Goal: Information Seeking & Learning: Check status

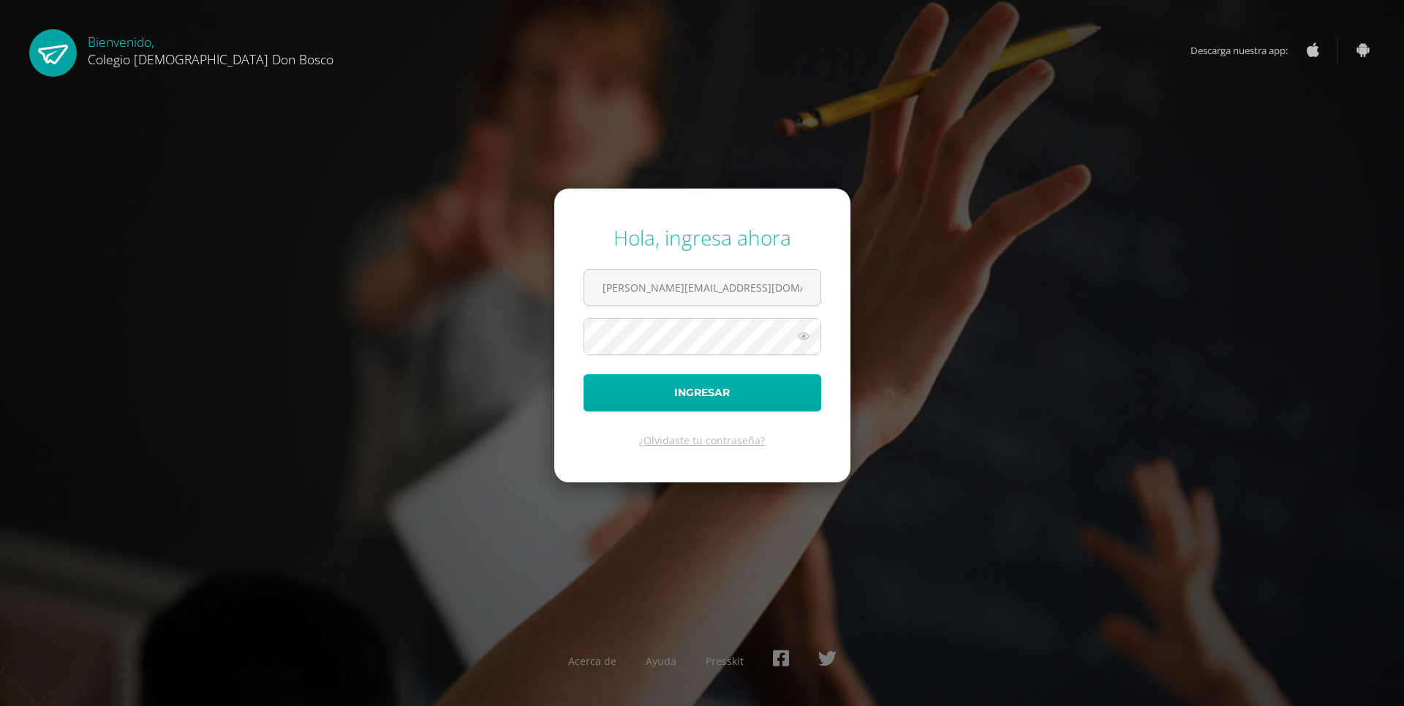
type input "w.vanegas.3bdb@gmail.com"
click at [722, 393] on button "Ingresar" at bounding box center [703, 392] width 238 height 37
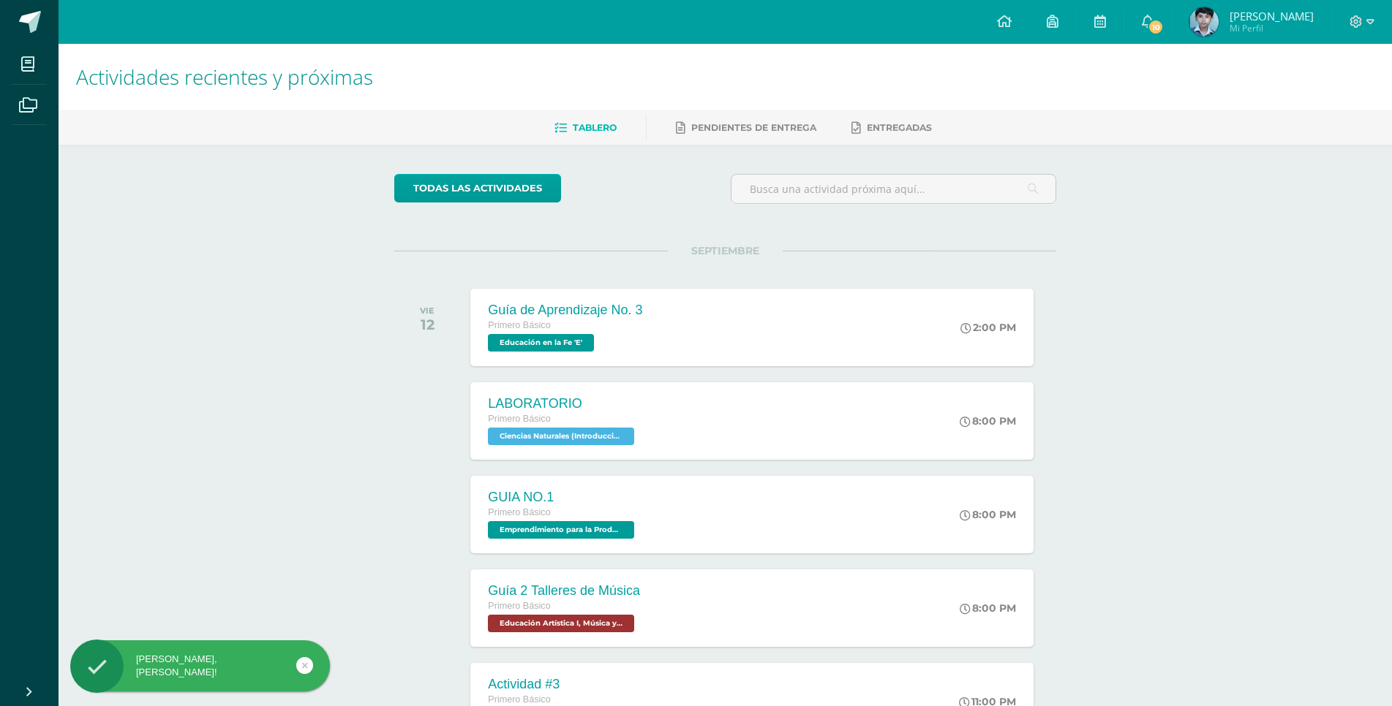
click at [1218, 29] on img at bounding box center [1203, 21] width 29 height 29
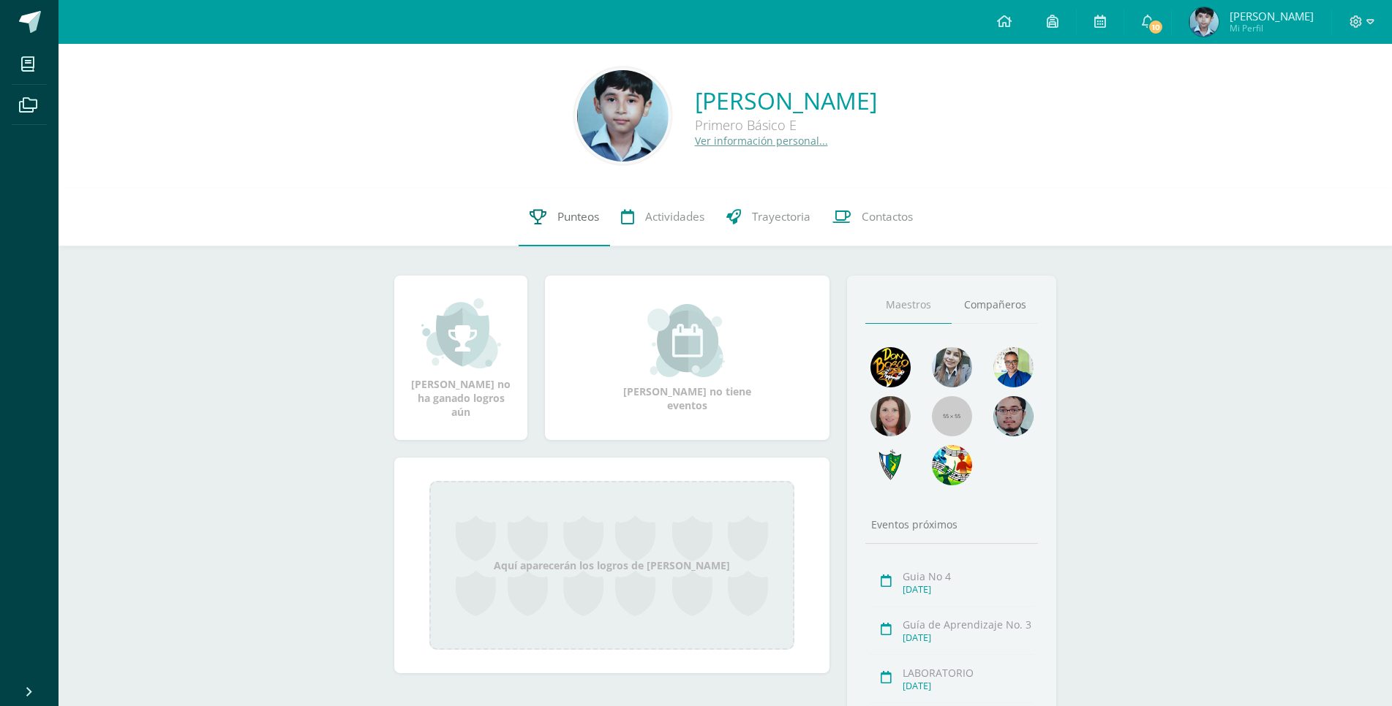
click at [574, 216] on span "Punteos" at bounding box center [578, 216] width 42 height 15
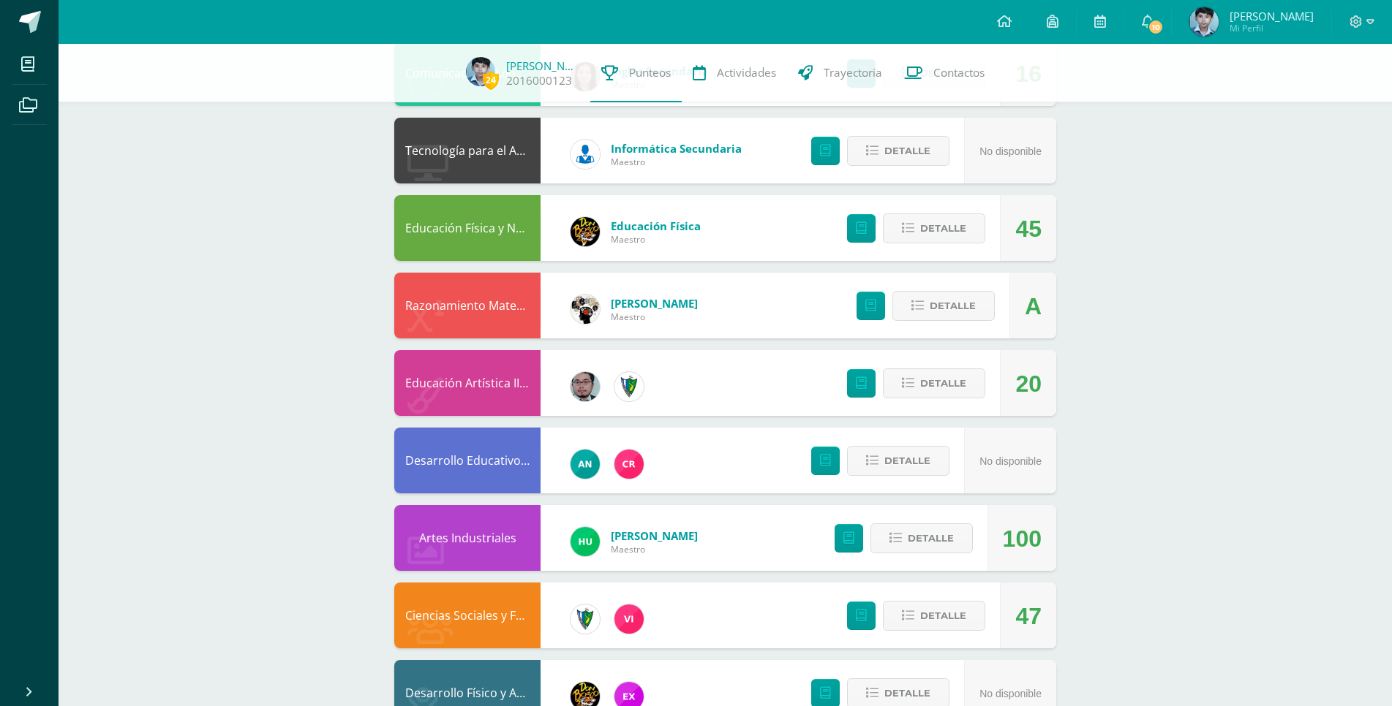
scroll to position [845, 0]
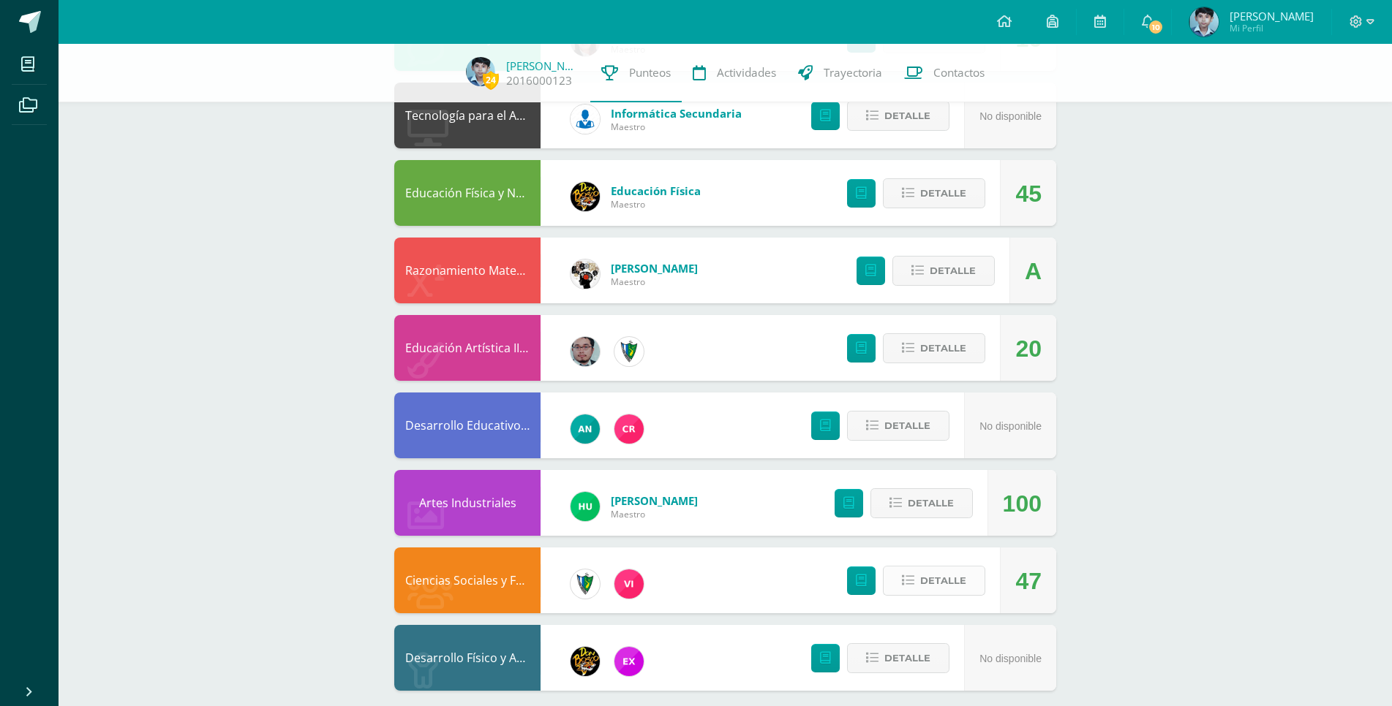
click at [949, 570] on span "Detalle" at bounding box center [943, 580] width 46 height 27
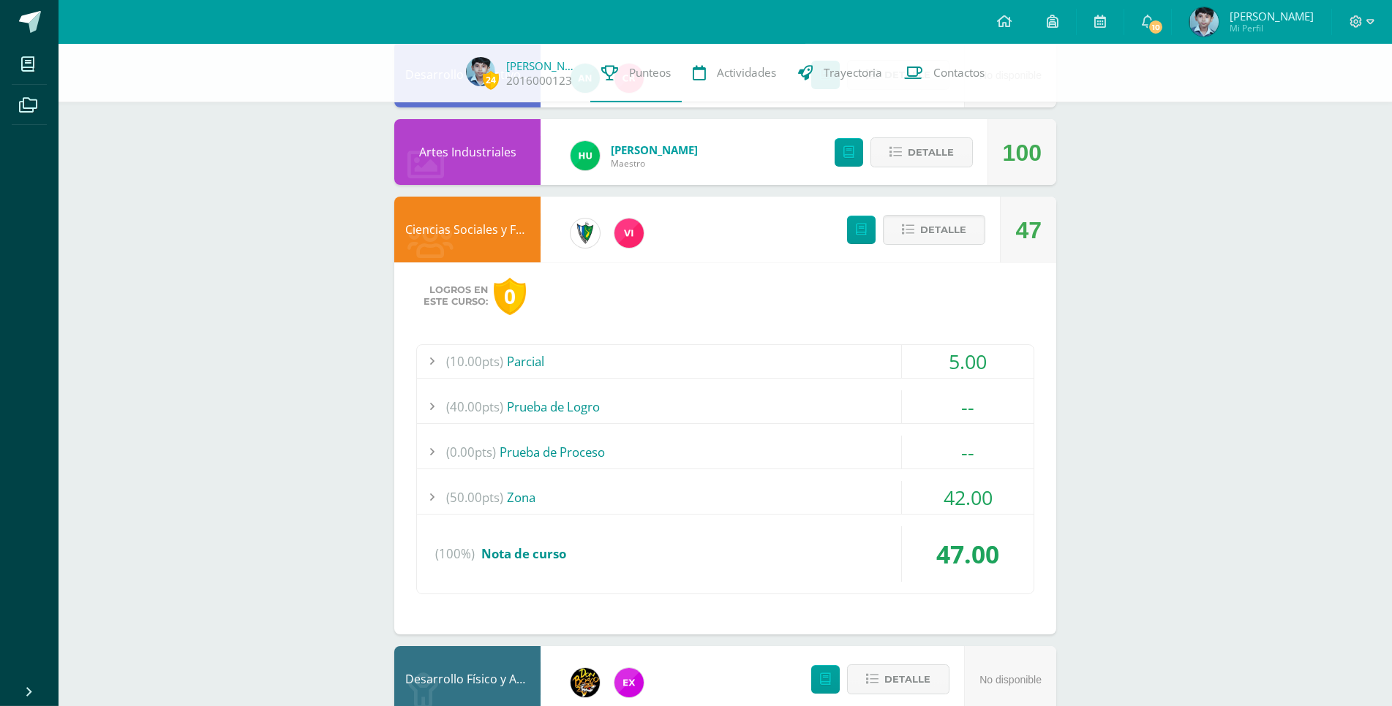
scroll to position [1199, 0]
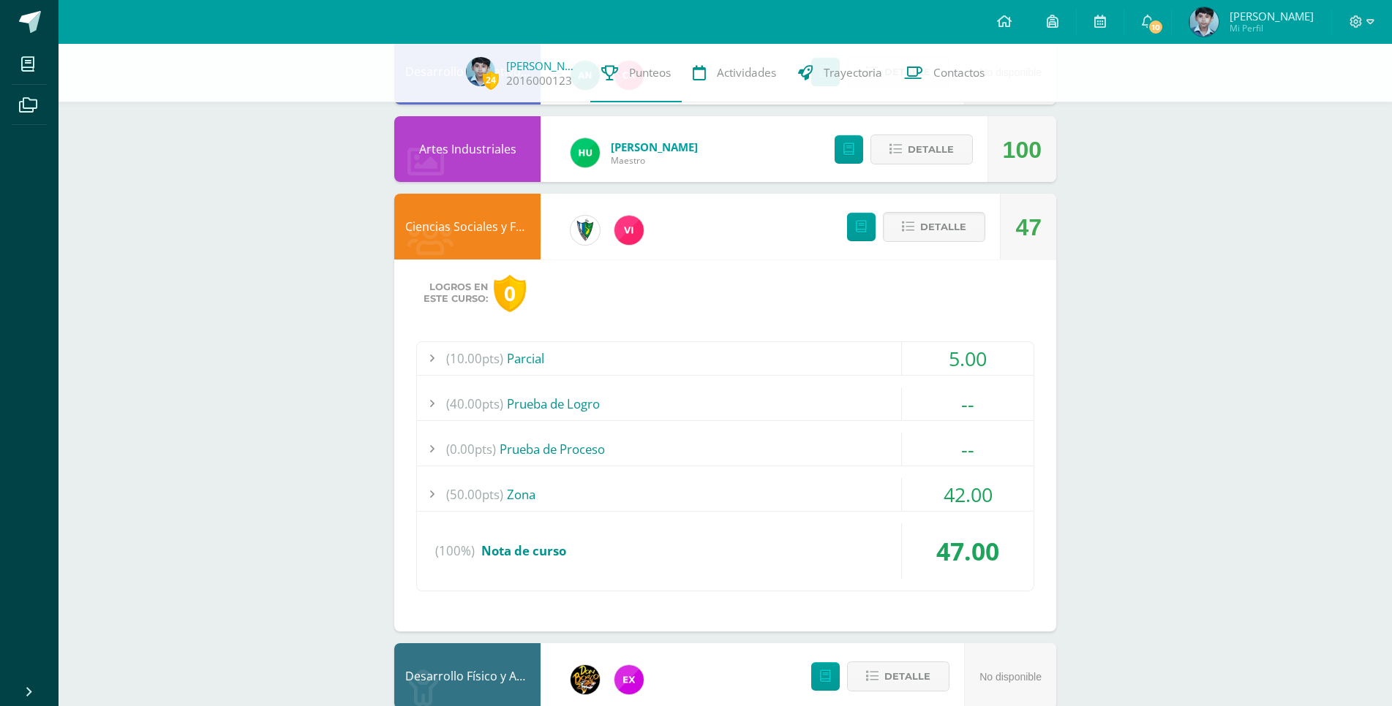
click at [434, 484] on div at bounding box center [431, 494] width 29 height 33
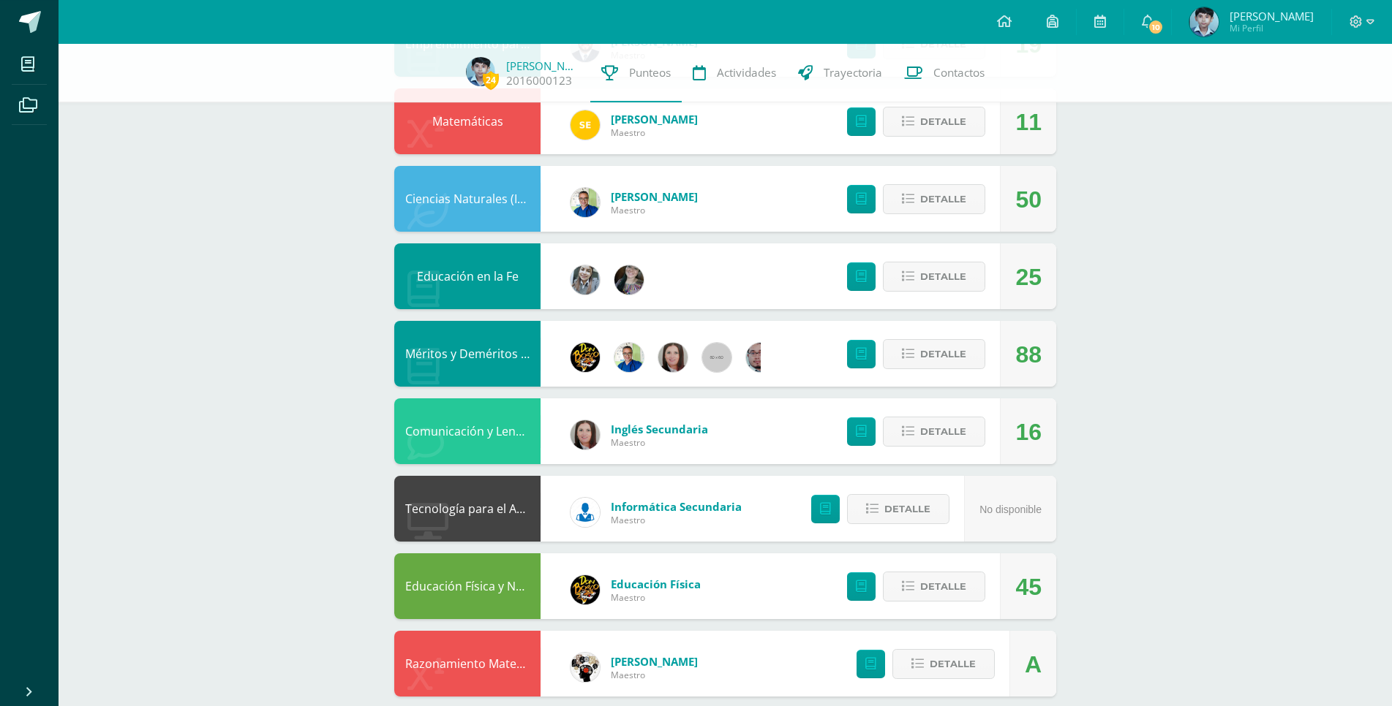
scroll to position [373, 0]
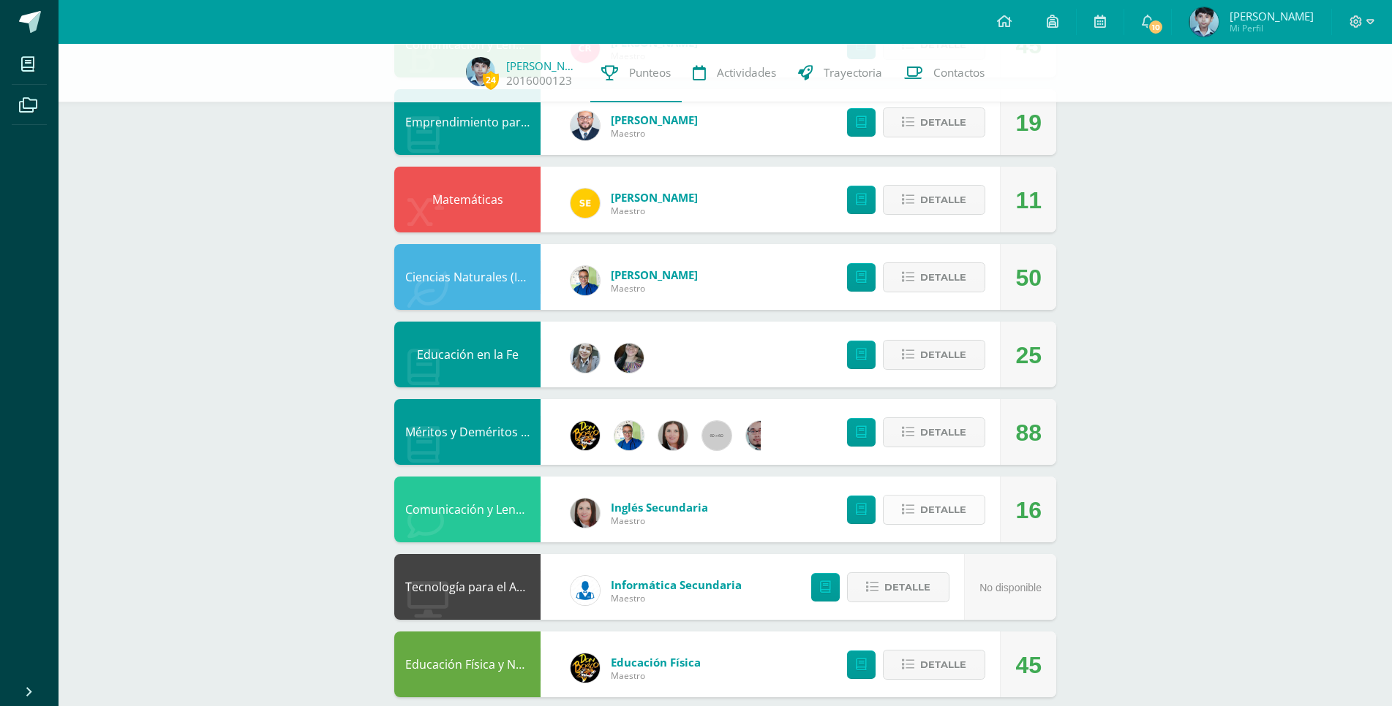
click at [925, 501] on span "Detalle" at bounding box center [943, 510] width 46 height 27
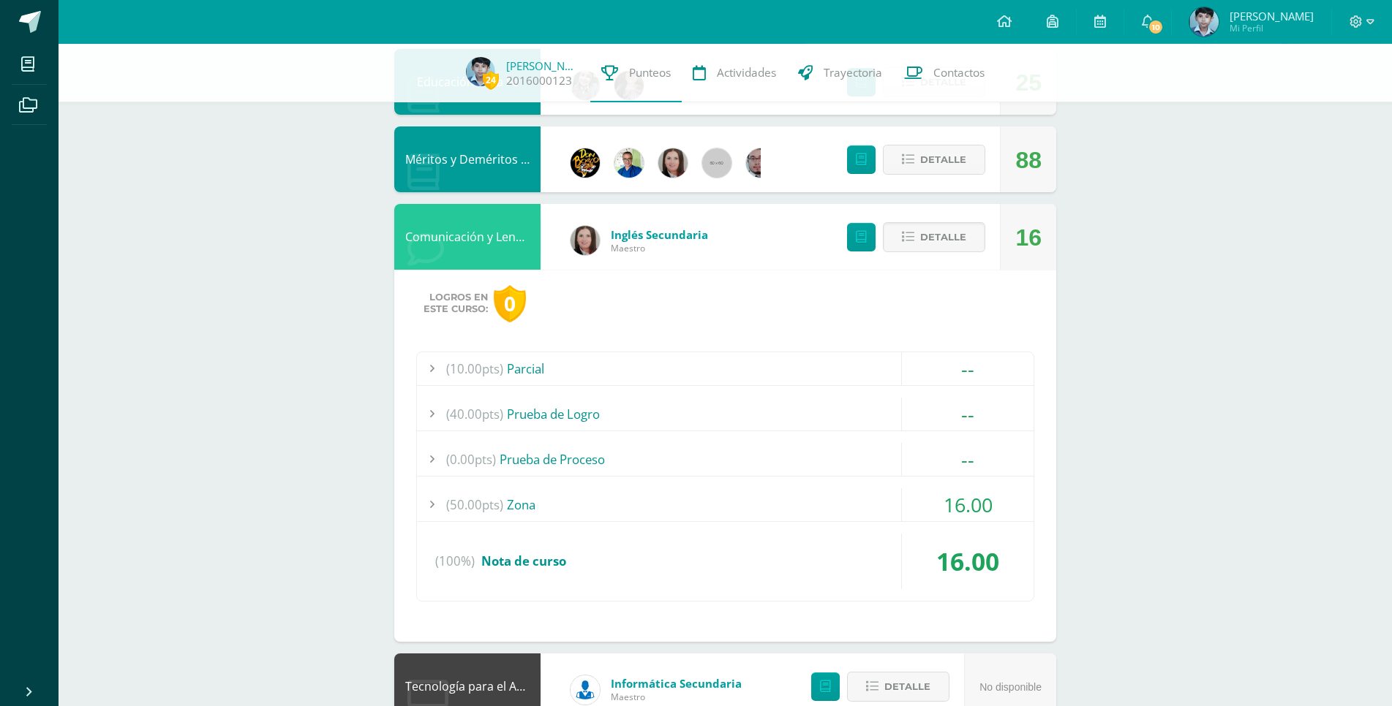
scroll to position [746, 0]
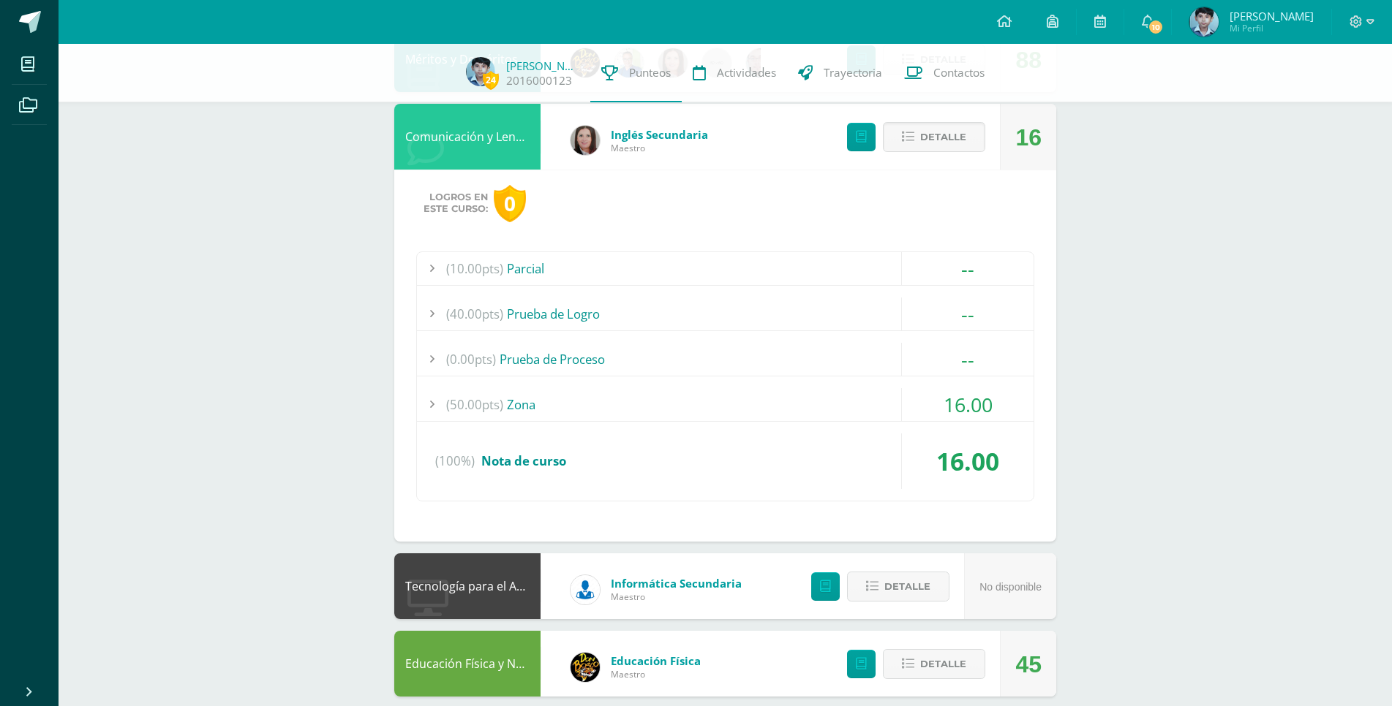
click at [422, 391] on div at bounding box center [431, 404] width 29 height 33
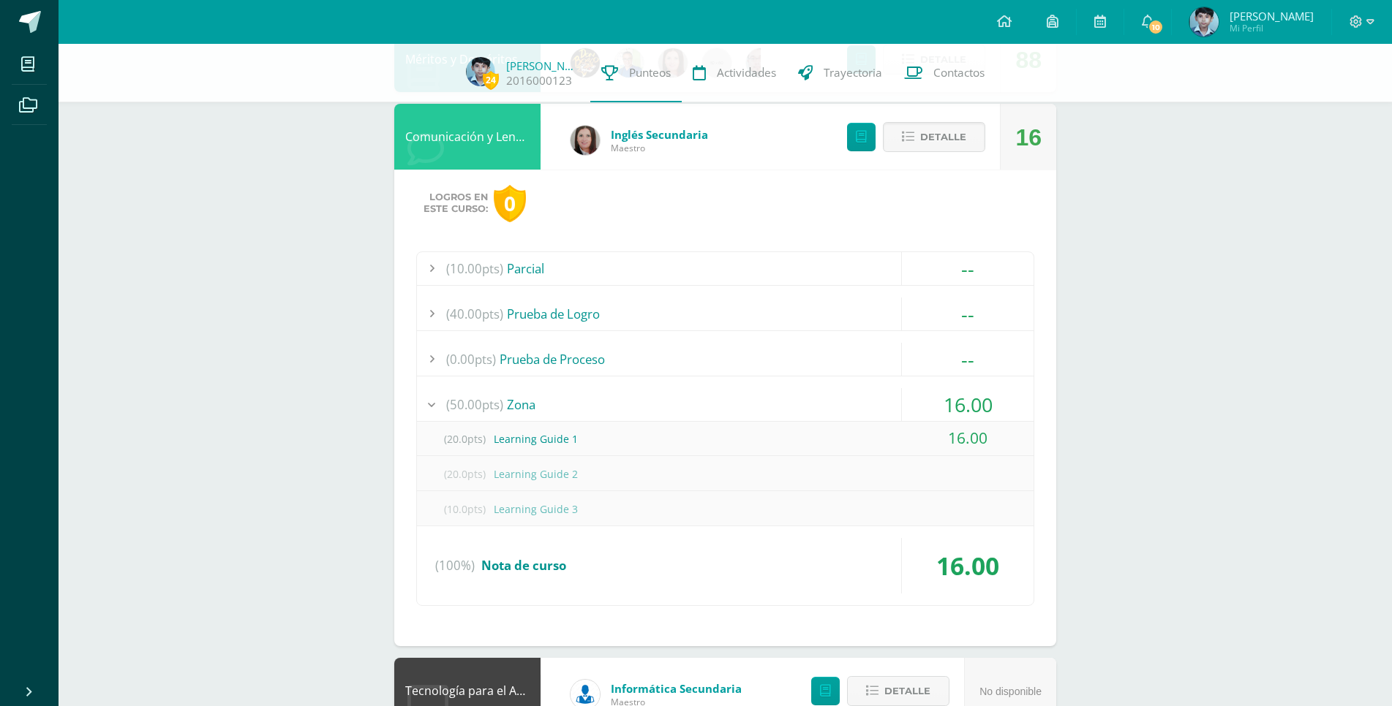
click at [434, 395] on div at bounding box center [431, 404] width 29 height 33
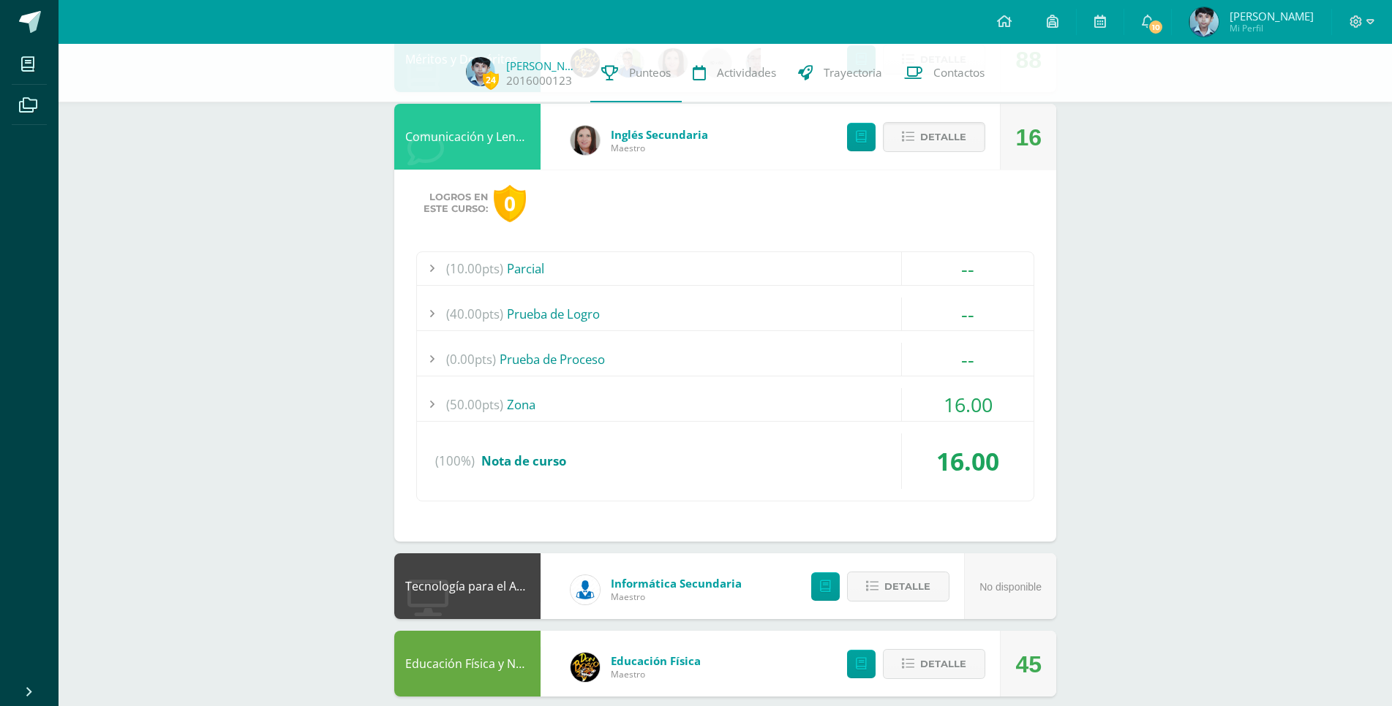
click at [433, 350] on div at bounding box center [431, 359] width 29 height 33
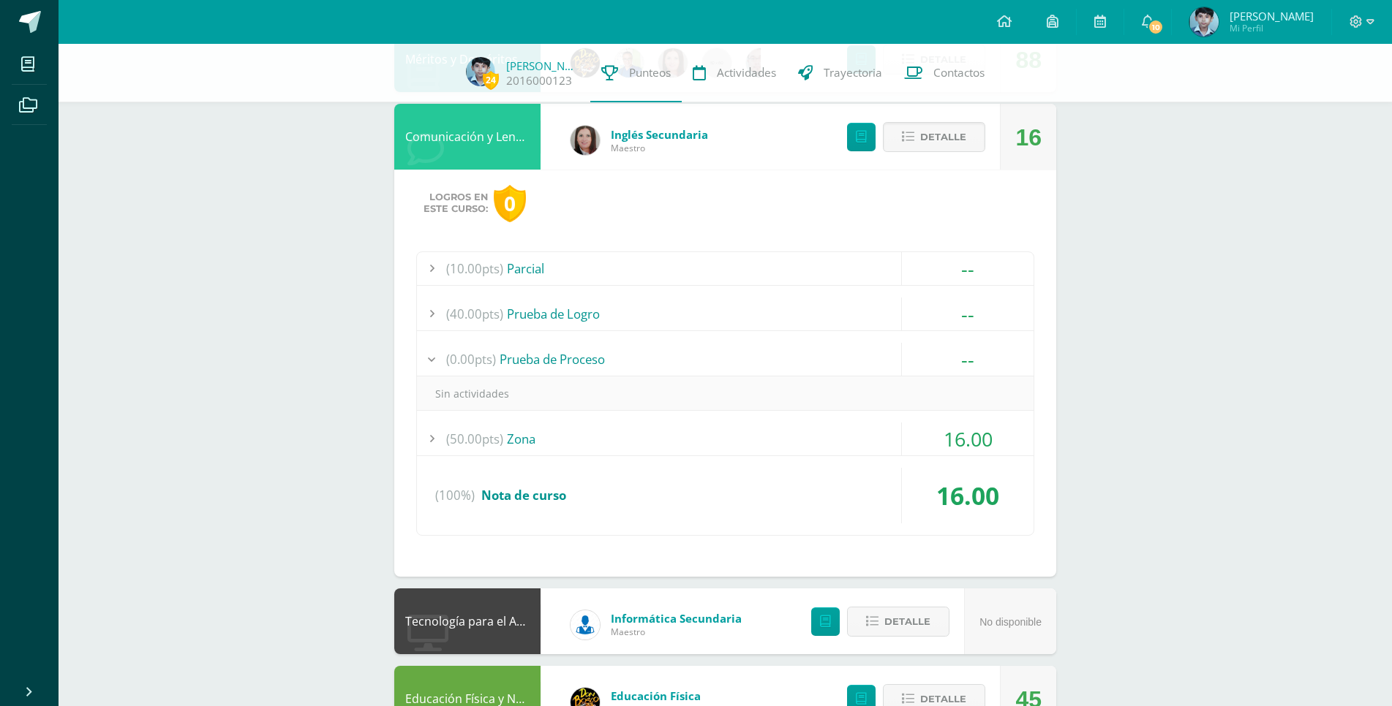
click at [432, 303] on div at bounding box center [431, 314] width 29 height 33
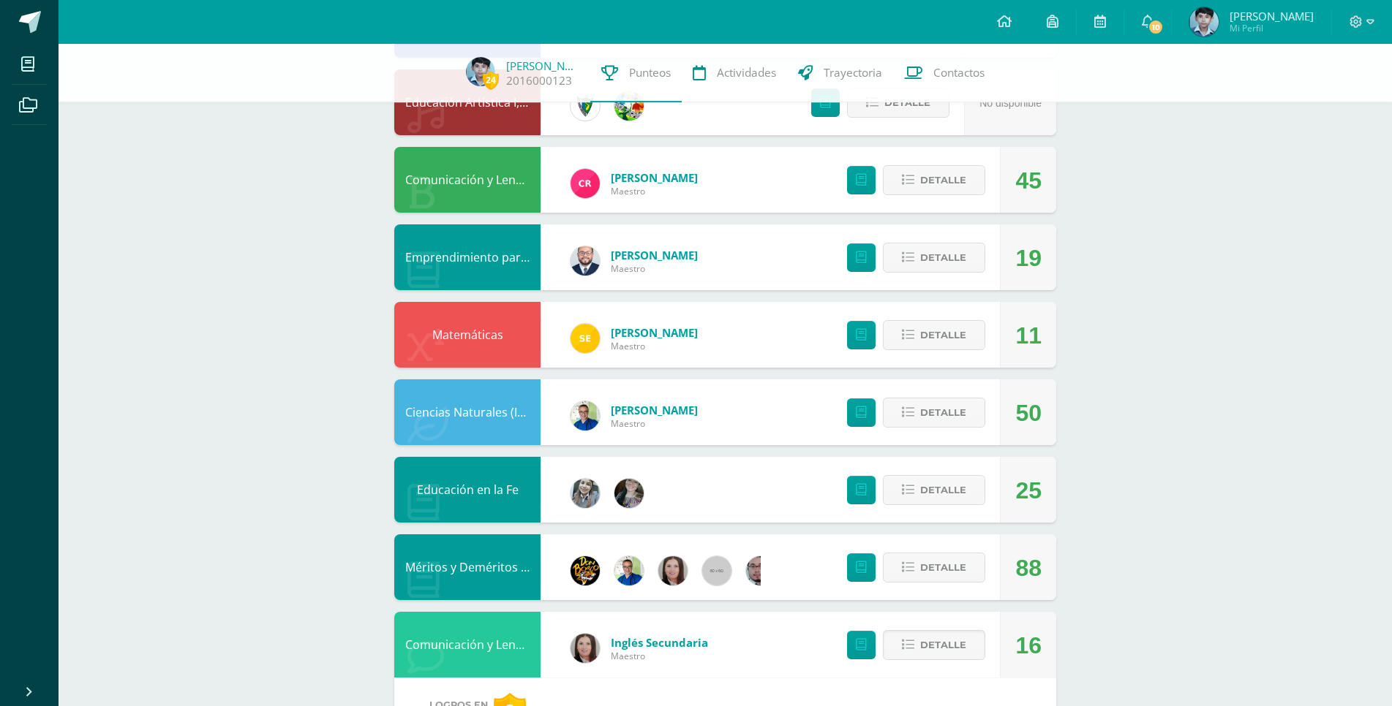
scroll to position [224, 0]
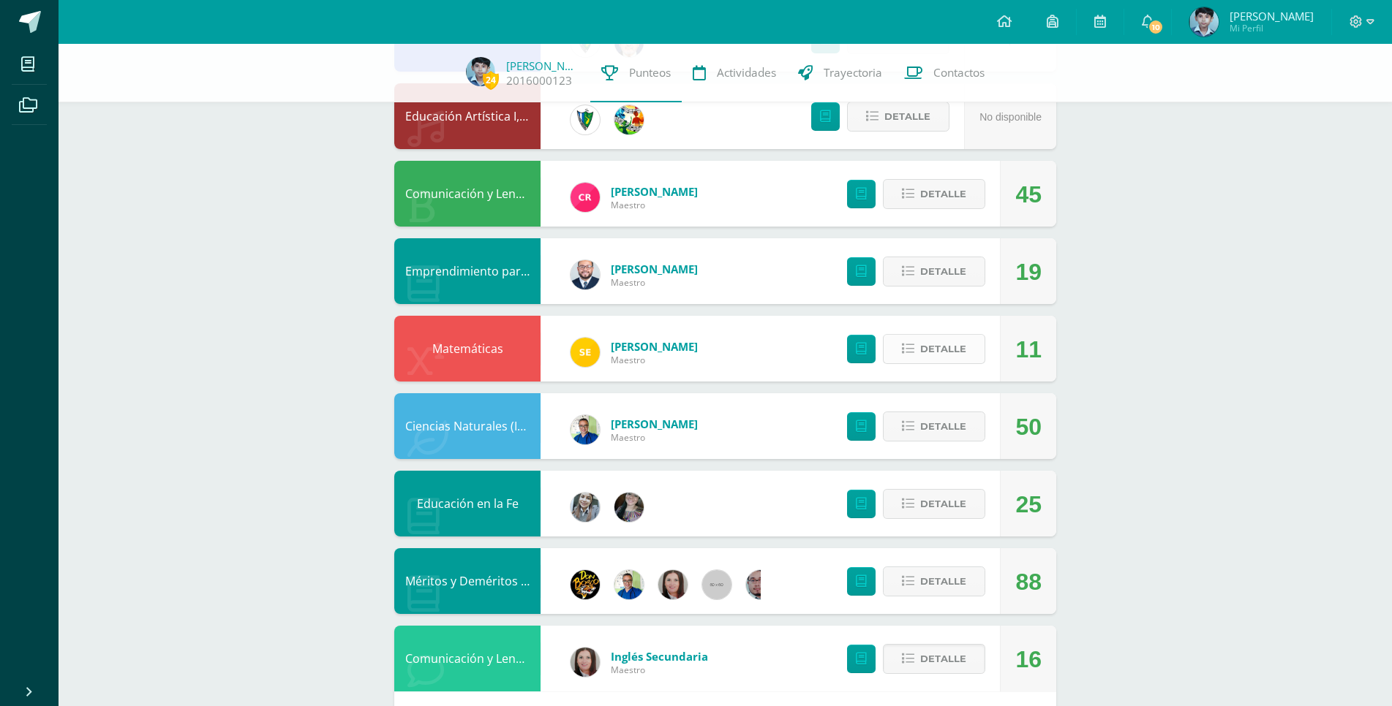
click at [923, 338] on span "Detalle" at bounding box center [943, 349] width 46 height 27
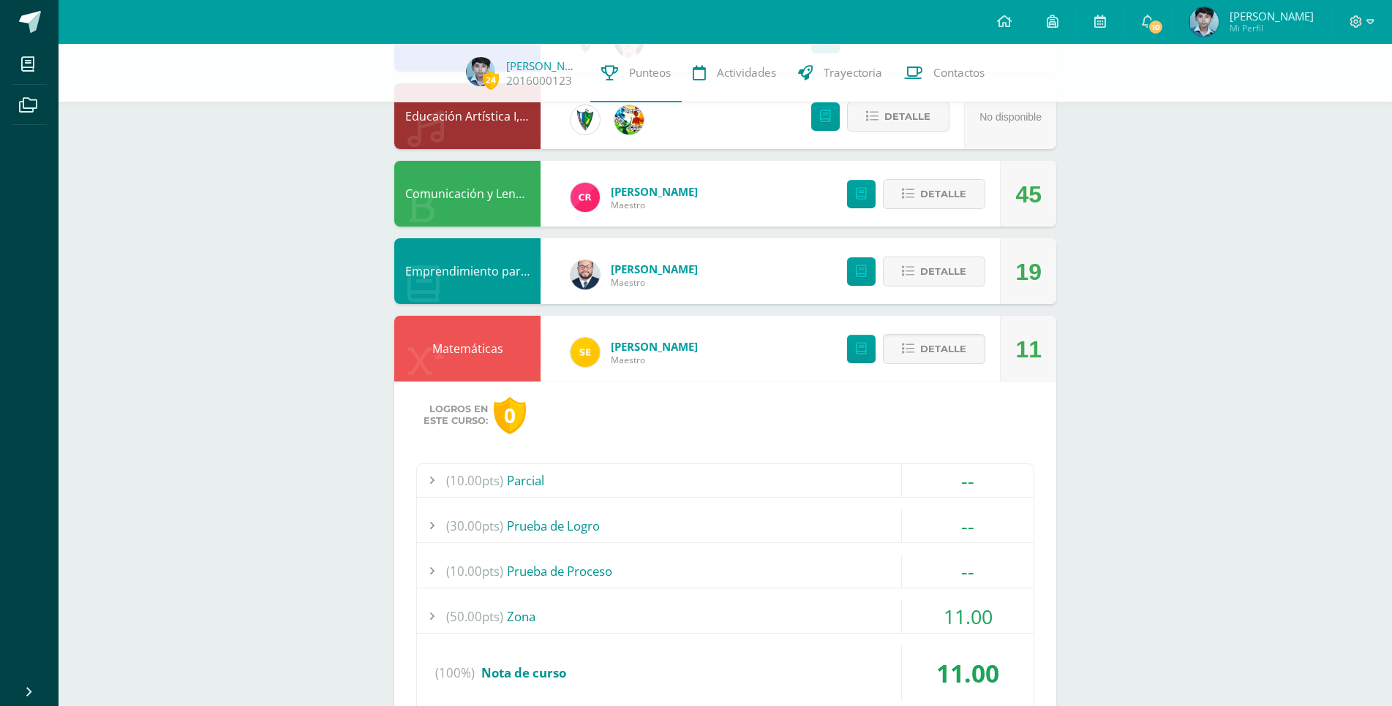
scroll to position [522, 0]
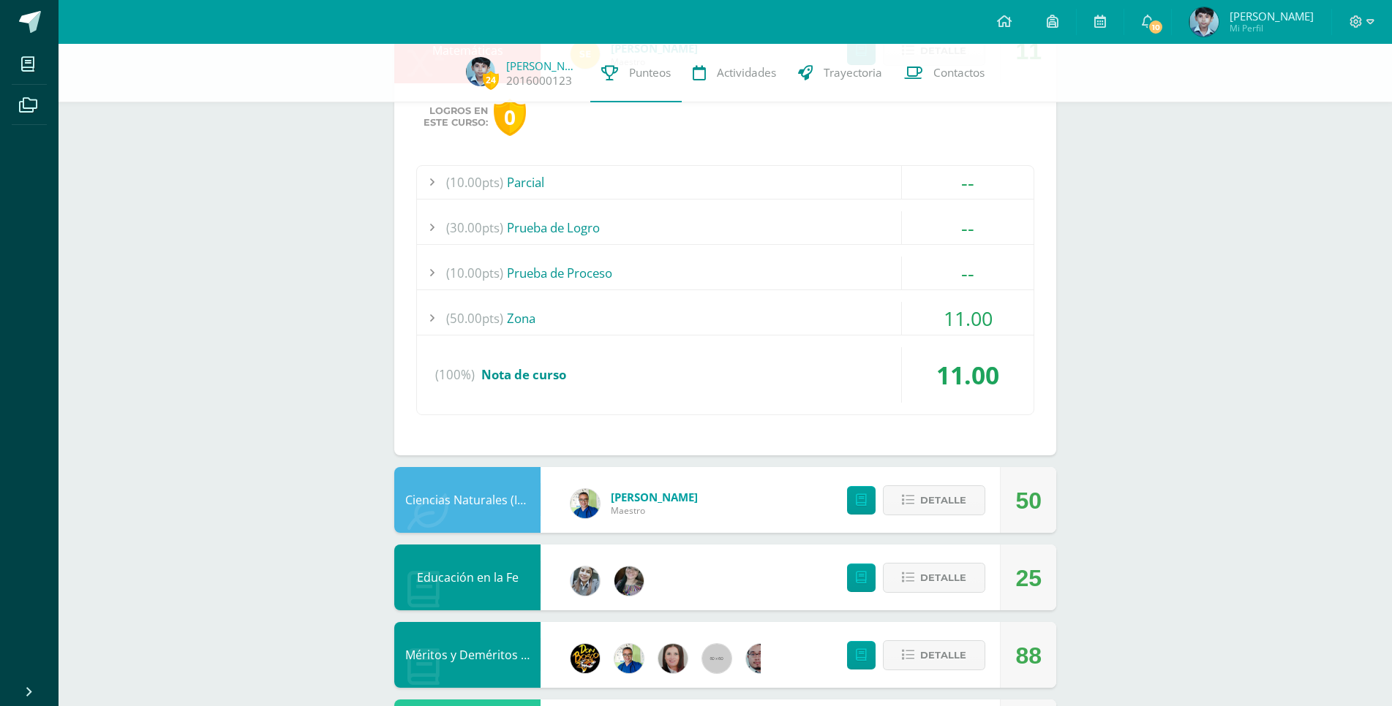
click at [435, 304] on div at bounding box center [431, 318] width 29 height 33
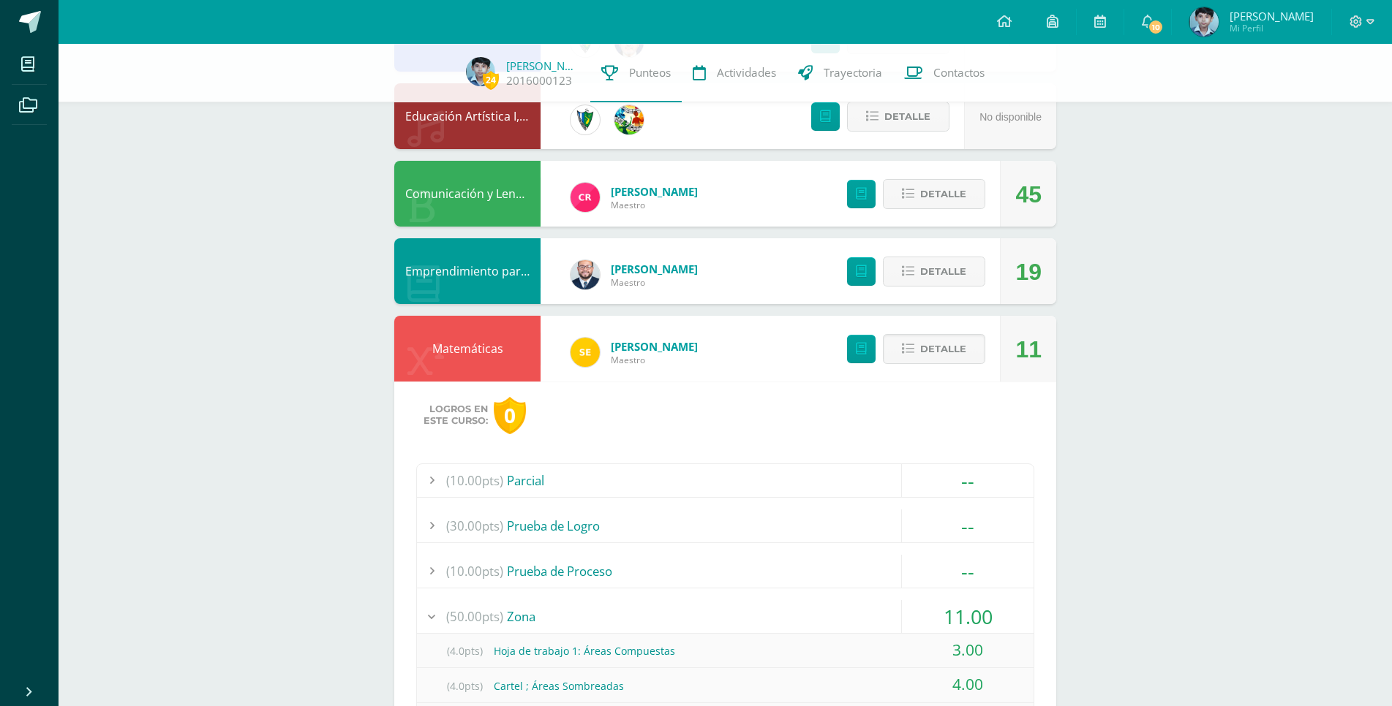
scroll to position [597, 0]
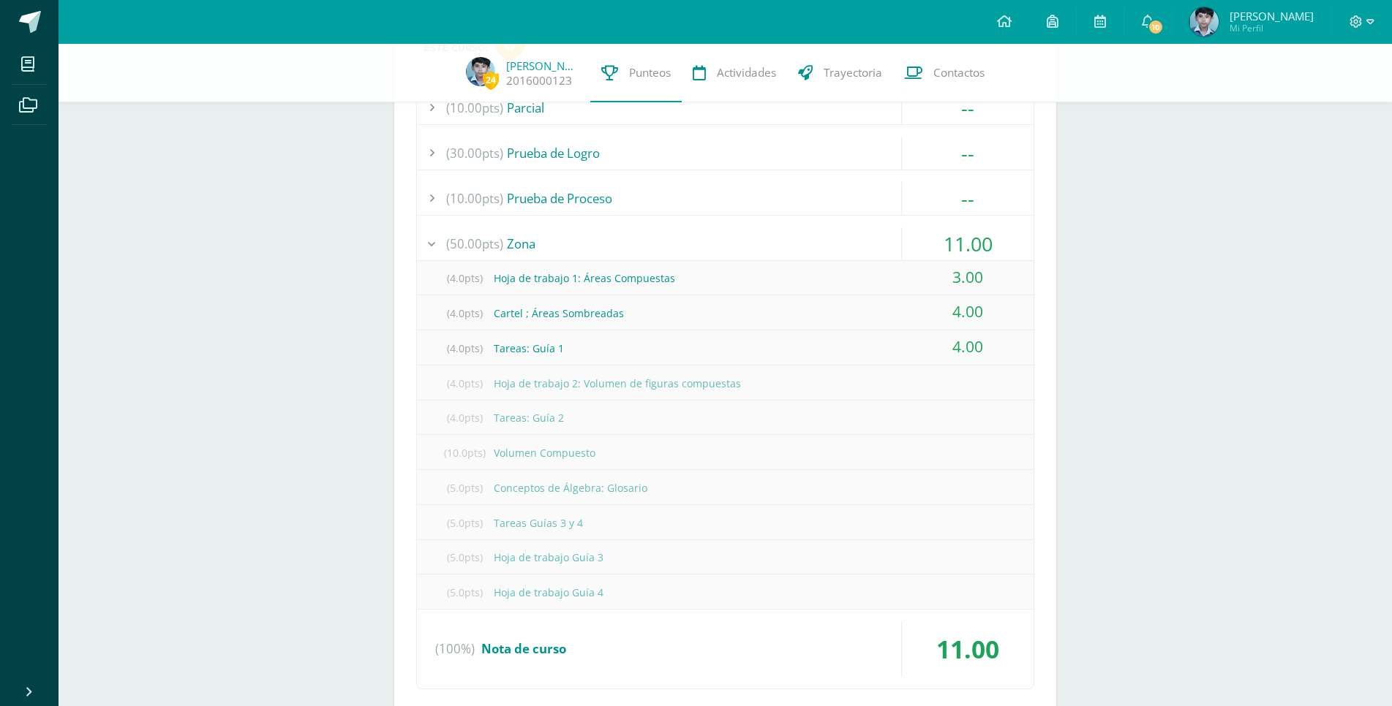
click at [1374, 22] on div at bounding box center [1362, 22] width 60 height 44
click at [1369, 23] on icon at bounding box center [1370, 21] width 8 height 5
click at [1331, 99] on span "Cerrar sesión" at bounding box center [1324, 100] width 66 height 14
